Goal: Obtain resource: Obtain resource

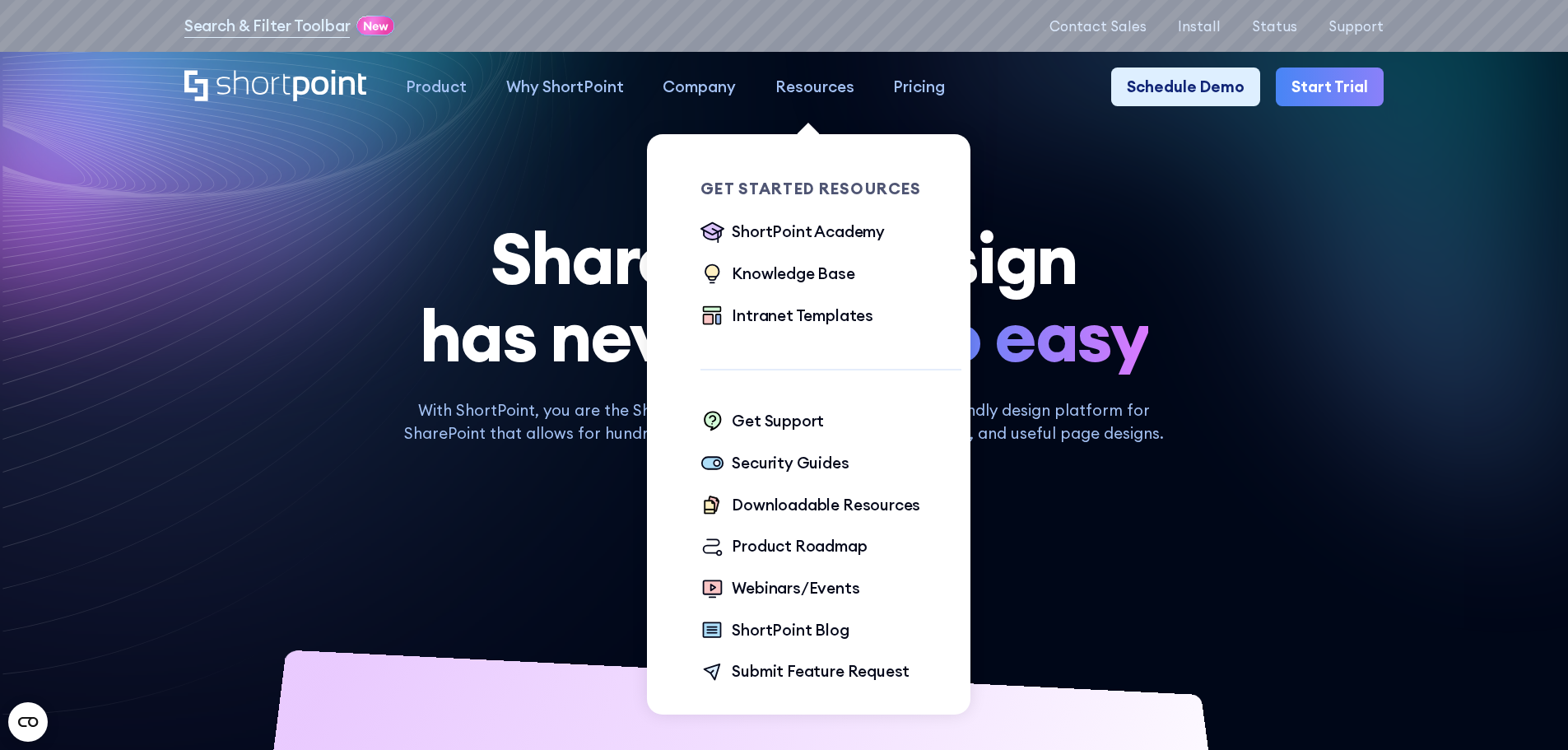
click at [814, 95] on div "Resources" at bounding box center [815, 86] width 79 height 24
click at [785, 266] on div "Knowledge Base" at bounding box center [793, 274] width 122 height 24
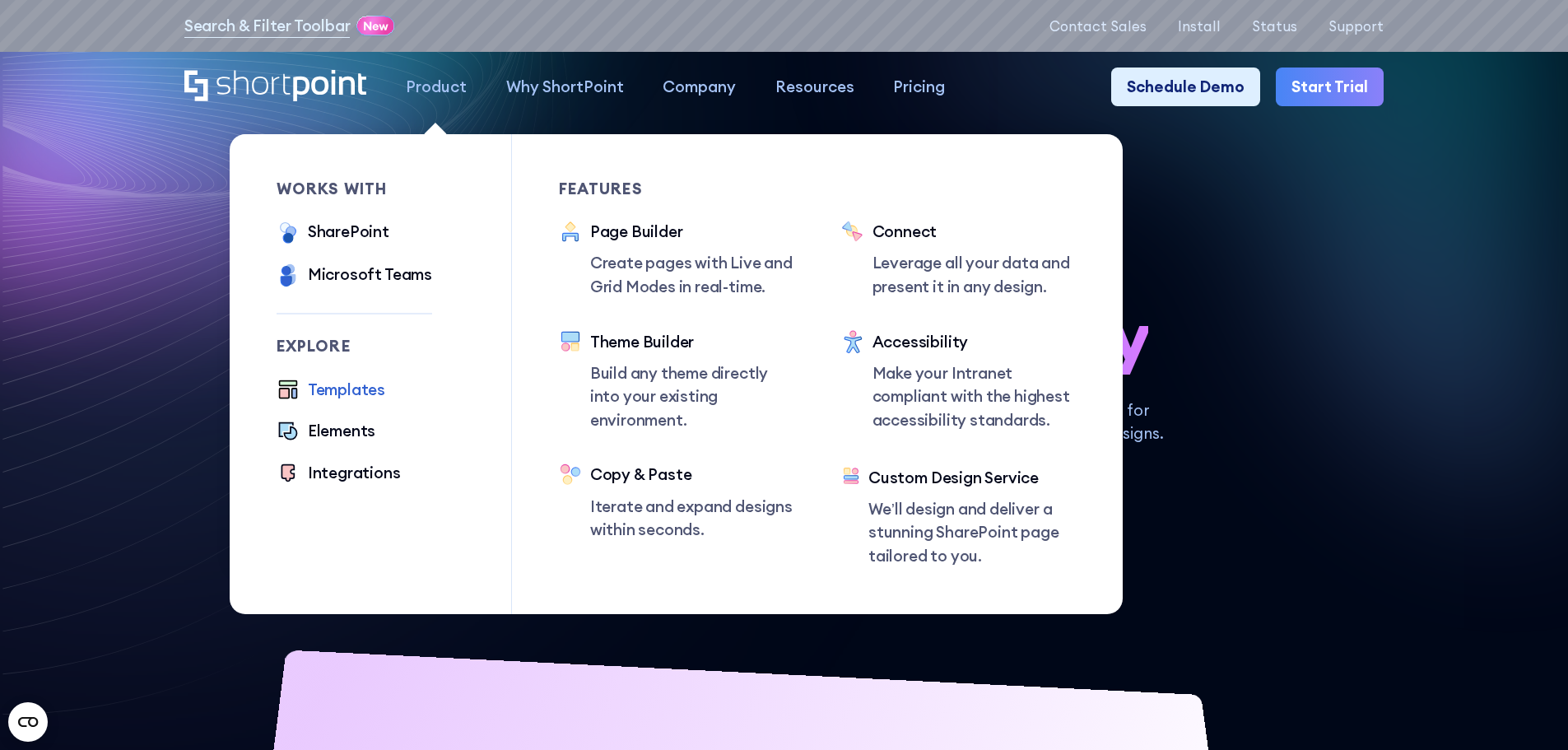
click at [370, 396] on div "Templates" at bounding box center [346, 389] width 77 height 24
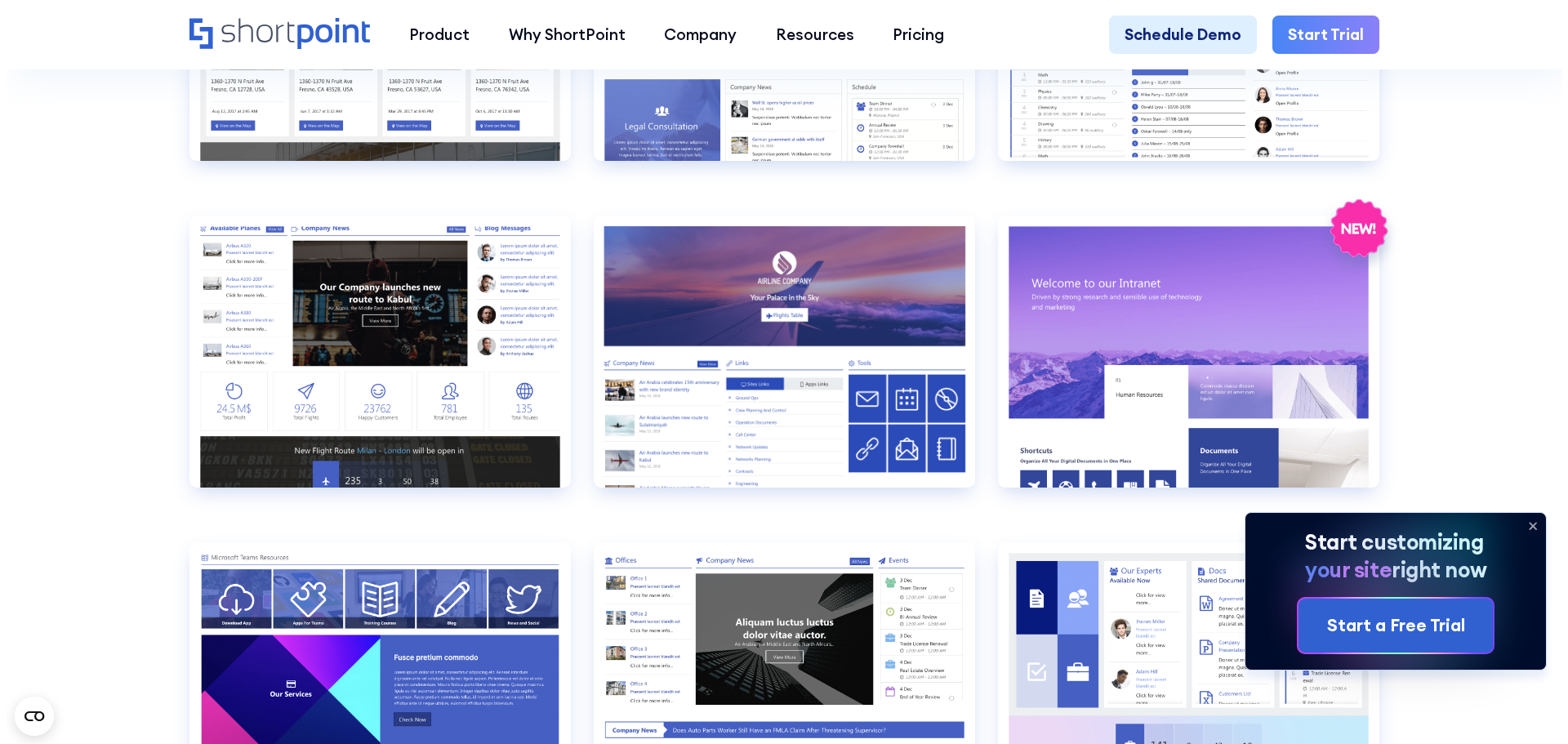
scroll to position [2369, 0]
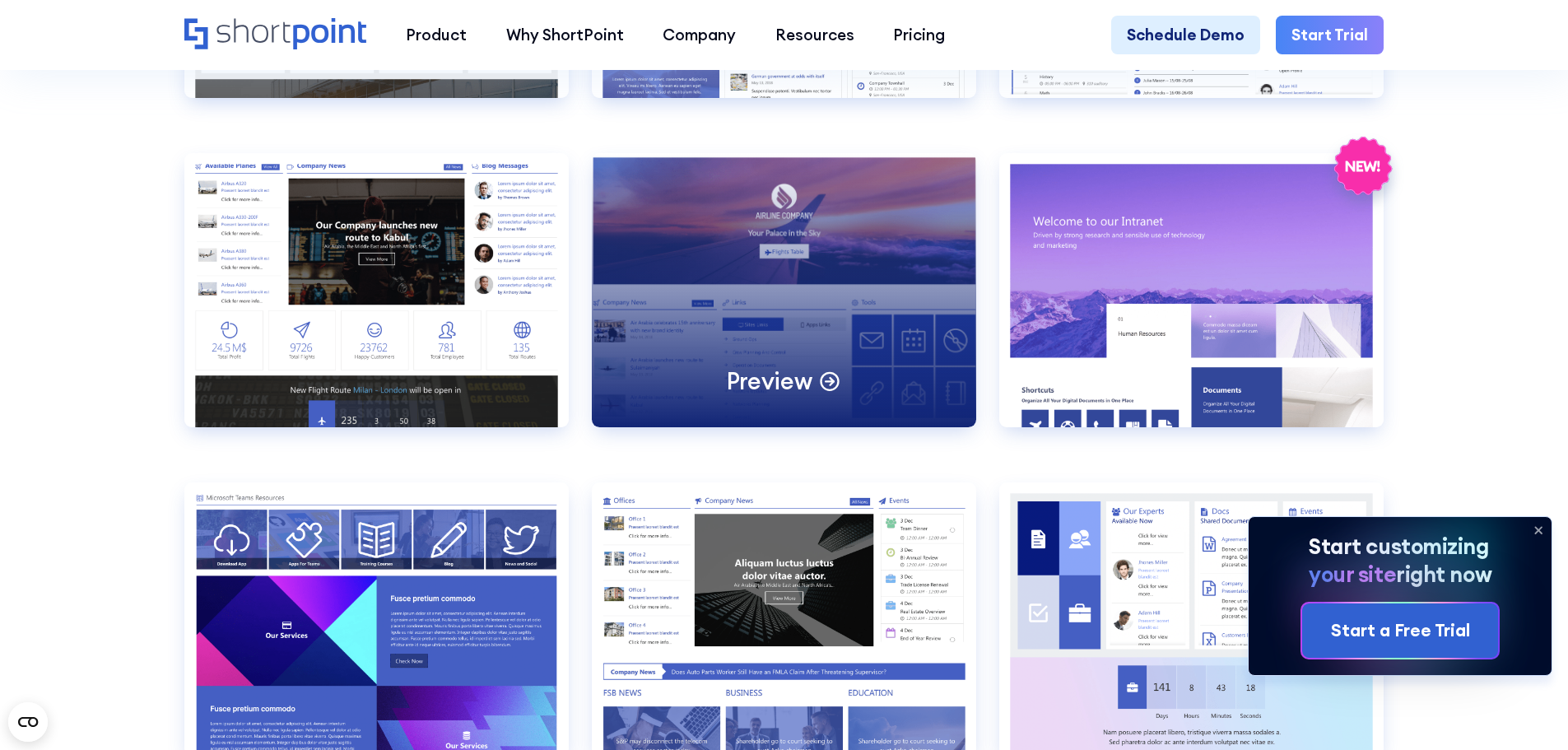
click at [849, 306] on div "Preview" at bounding box center [784, 290] width 384 height 275
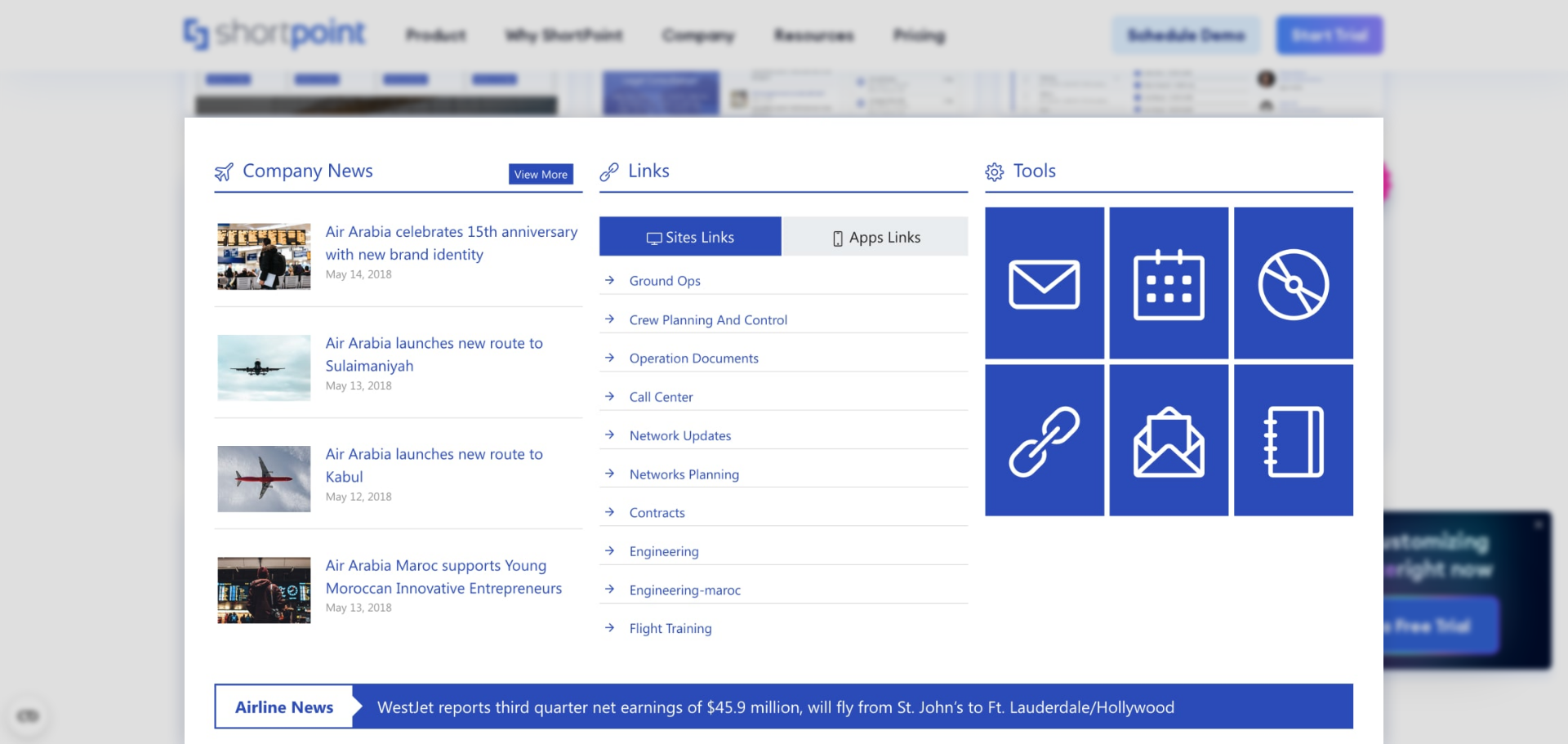
scroll to position [408, 0]
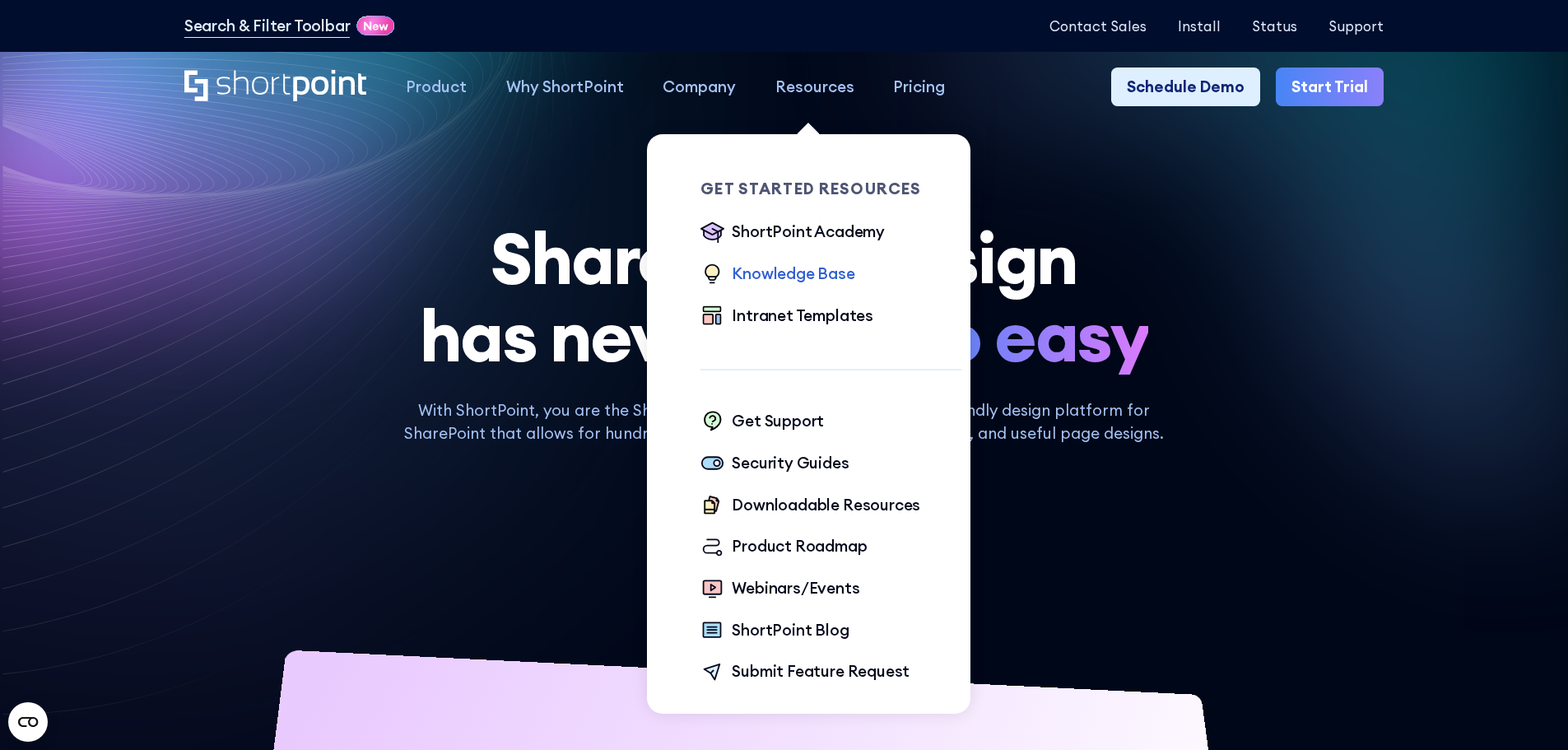
click at [796, 269] on div "Knowledge Base" at bounding box center [793, 274] width 122 height 24
